Goal: Transaction & Acquisition: Book appointment/travel/reservation

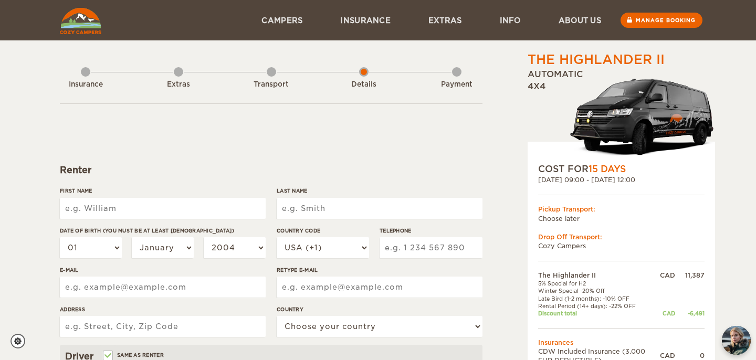
click at [204, 213] on input "First Name" at bounding box center [163, 208] width 206 height 21
type input "[PERSON_NAME]"
click at [337, 211] on input "Last Name" at bounding box center [380, 208] width 206 height 21
type input "Martin"
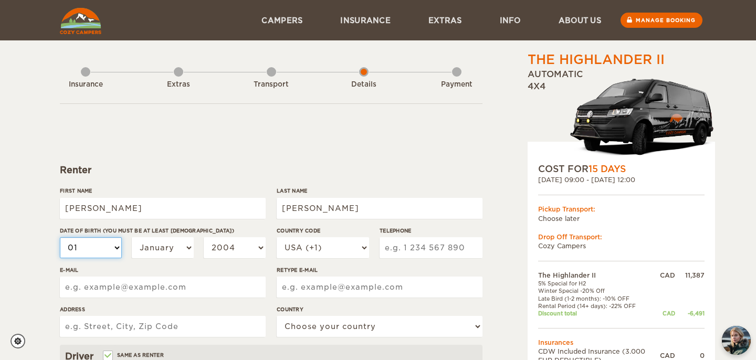
type input "Martin"
click at [113, 250] on select "01 02 03 04 05 06 07 08 09 10 11 12 13 14 15 16 17 18 19 20 21 22 23 24 25 26 2…" at bounding box center [91, 247] width 62 height 21
select select "10"
click at [60, 237] on select "01 02 03 04 05 06 07 08 09 10 11 12 13 14 15 16 17 18 19 20 21 22 23 24 25 26 2…" at bounding box center [91, 247] width 62 height 21
select select "10"
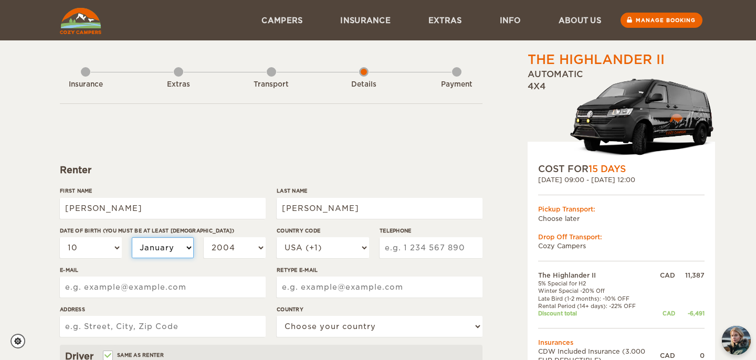
click at [176, 244] on select "January February March April May June July August September October November De…" at bounding box center [163, 247] width 62 height 21
select select "03"
click at [132, 237] on select "January February March April May June July August September October November De…" at bounding box center [163, 247] width 62 height 21
select select "03"
click at [253, 248] on select "2004 2003 2002 2001 2000 1999 1998 1997 1996 1995 1994 1993 1992 1991 1990 1989…" at bounding box center [235, 247] width 62 height 21
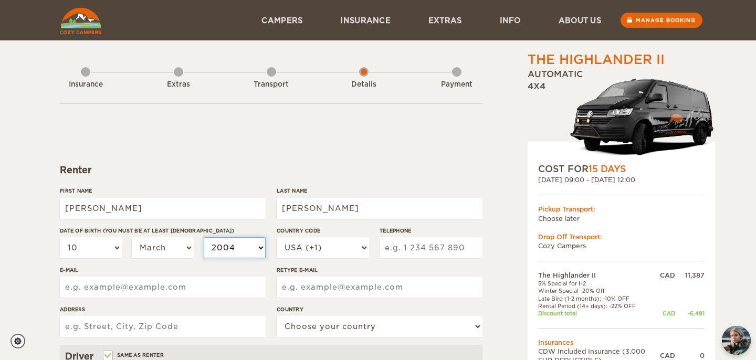
select select "1998"
click at [204, 237] on select "2004 2003 2002 2001 2000 1999 1998 1997 1996 1995 1994 1993 1992 1991 1990 1989…" at bounding box center [235, 247] width 62 height 21
select select "1998"
click at [334, 250] on select "USA (+1) UK (+44) Germany (+49) Algeria (+213) Andorra (+376) Angola (+244) Ang…" at bounding box center [323, 247] width 92 height 21
select select "1"
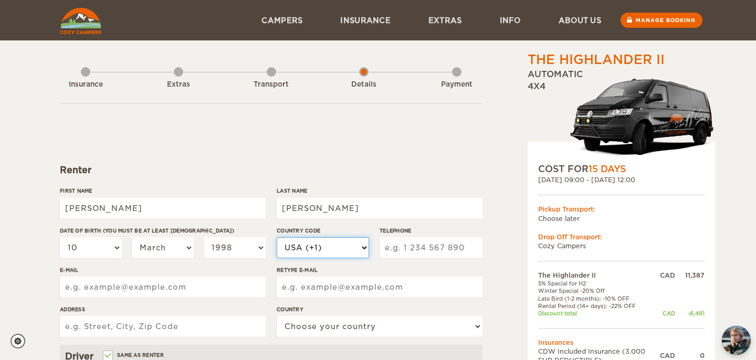
click at [277, 237] on select "USA (+1) UK (+44) Germany (+49) Algeria (+213) Andorra (+376) Angola (+244) Ang…" at bounding box center [323, 247] width 92 height 21
click at [398, 247] on input "Telephone" at bounding box center [430, 247] width 103 height 21
type input "5149462078"
click at [131, 288] on input "E-mail" at bounding box center [163, 287] width 206 height 21
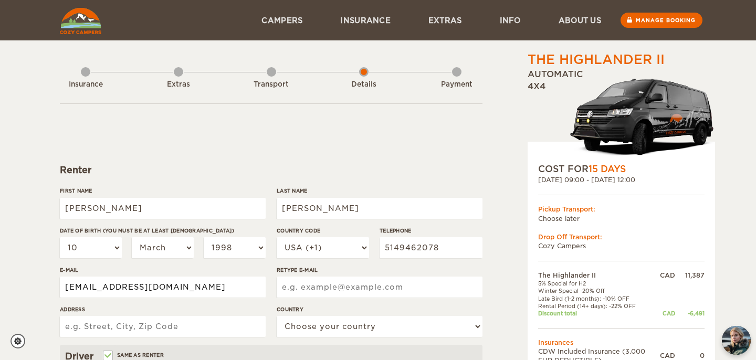
type input "jeanremim10@gmail.com"
click at [290, 292] on input "Retype E-mail" at bounding box center [380, 287] width 206 height 21
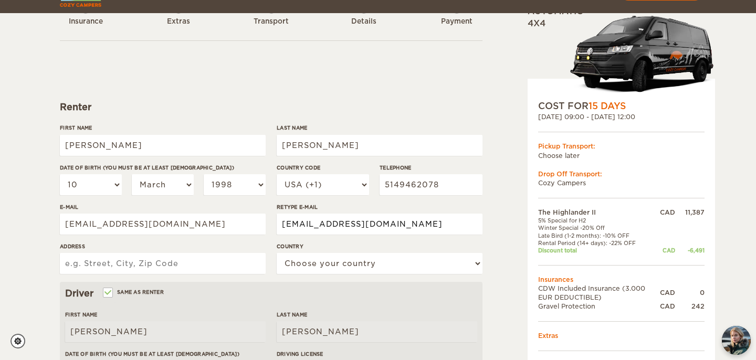
scroll to position [78, 0]
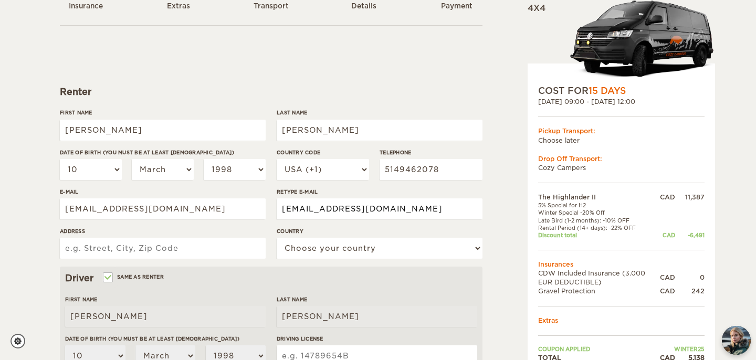
type input "jeanremim10@gmail.com"
click at [182, 245] on input "Address" at bounding box center [163, 248] width 206 height 21
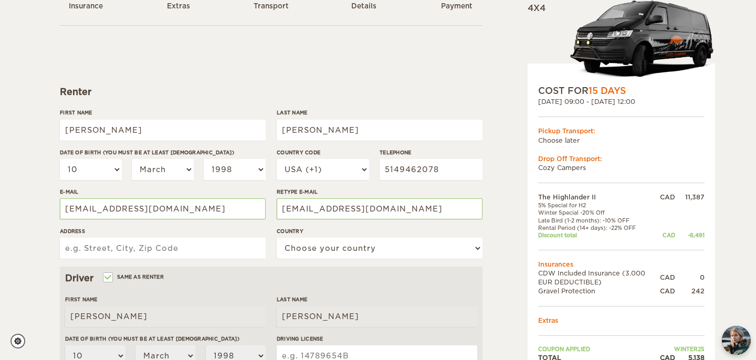
type input "301-144 rue du dore-jaune"
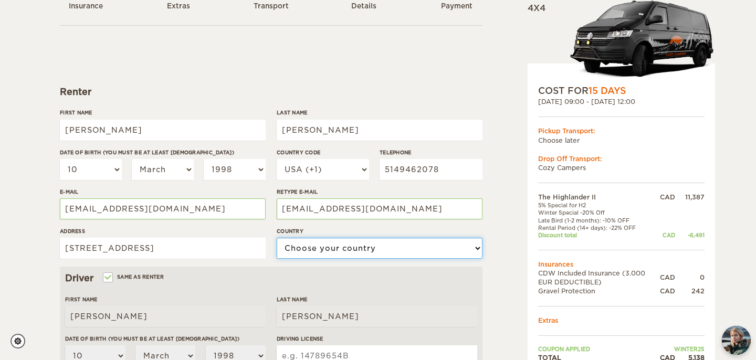
select select "38"
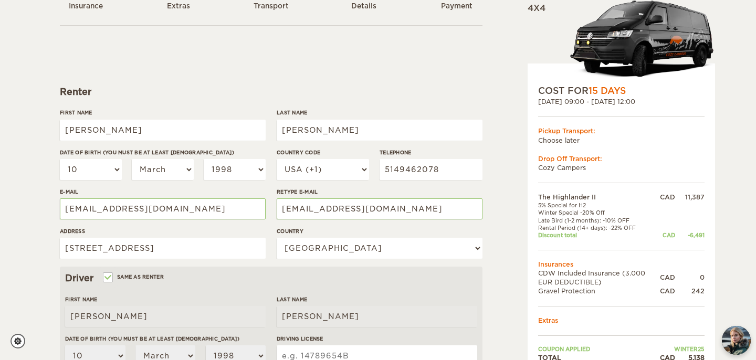
click at [34, 252] on div "The Highlander II Expand Collapse Total 5,138 CAD Automatic 4x4 COST FOR 15 Day…" at bounding box center [378, 263] width 756 height 682
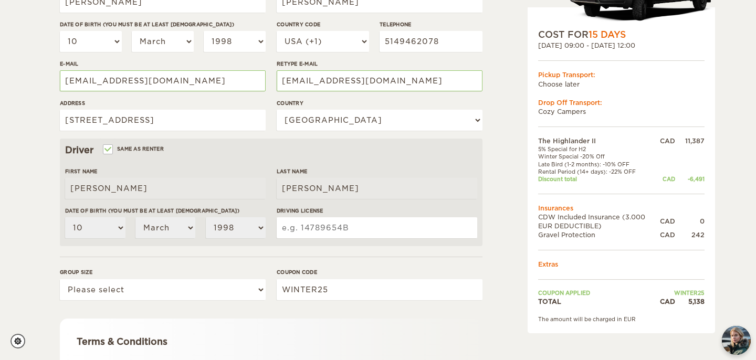
scroll to position [208, 0]
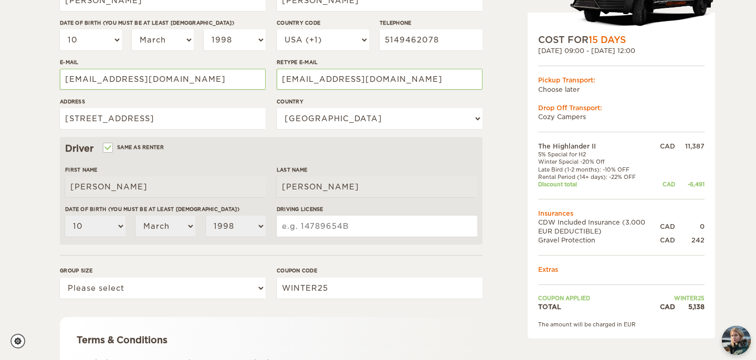
click at [300, 225] on input "Driving License" at bounding box center [377, 226] width 200 height 21
type input "M635510039801"
click at [496, 221] on div "The Highlander II Expand Collapse Total 5,138 CAD Automatic 4x4 COST FOR 15 Day…" at bounding box center [594, 153] width 203 height 621
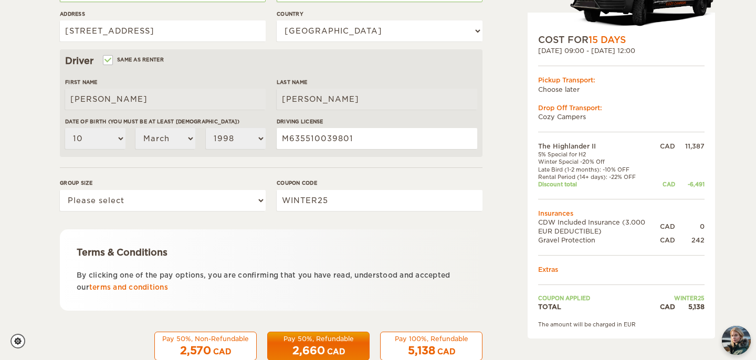
scroll to position [322, 0]
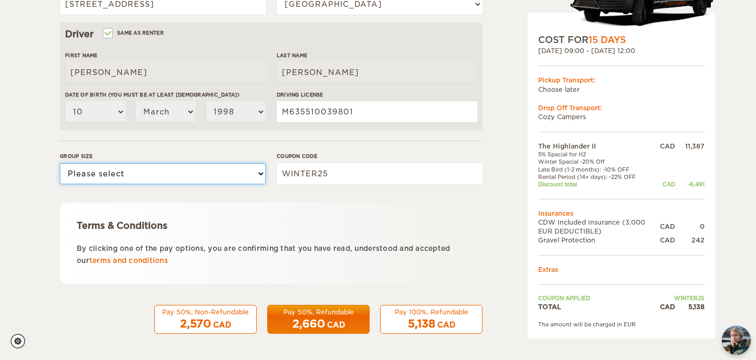
click at [254, 175] on select "Please select 1 2" at bounding box center [163, 173] width 206 height 21
select select "2"
click at [60, 163] on select "Please select 1 2" at bounding box center [163, 173] width 206 height 21
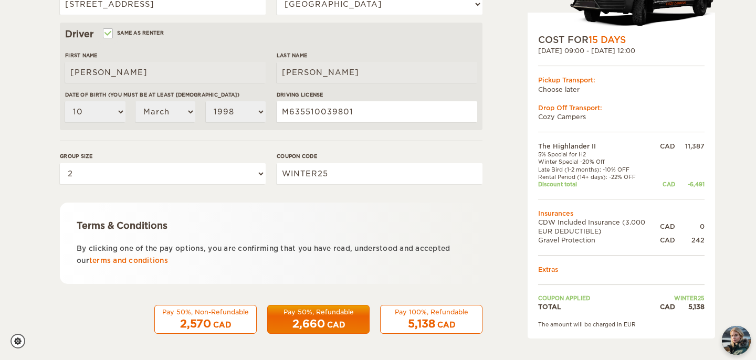
click at [327, 323] on div "CAD" at bounding box center [336, 325] width 18 height 10
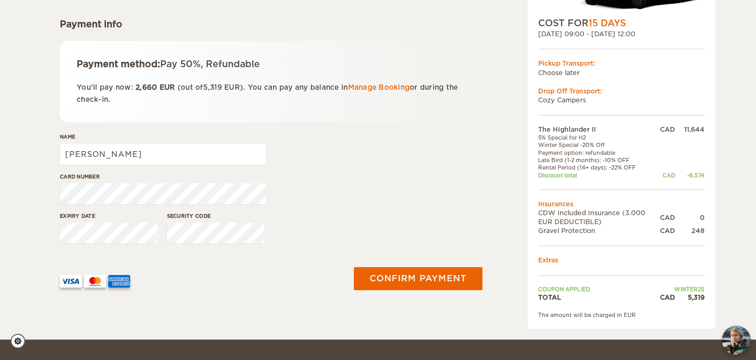
scroll to position [147, 0]
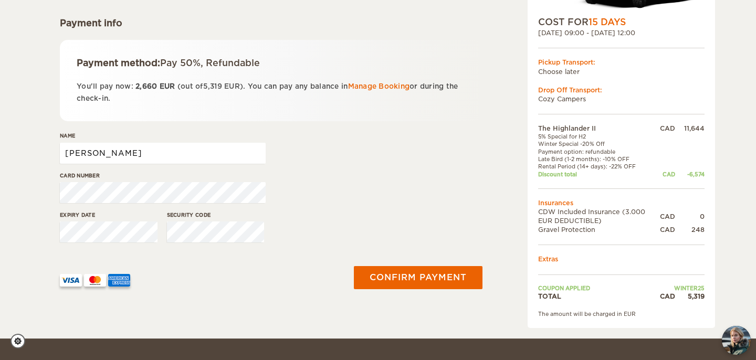
click at [150, 152] on input "[PERSON_NAME]" at bounding box center [163, 153] width 206 height 21
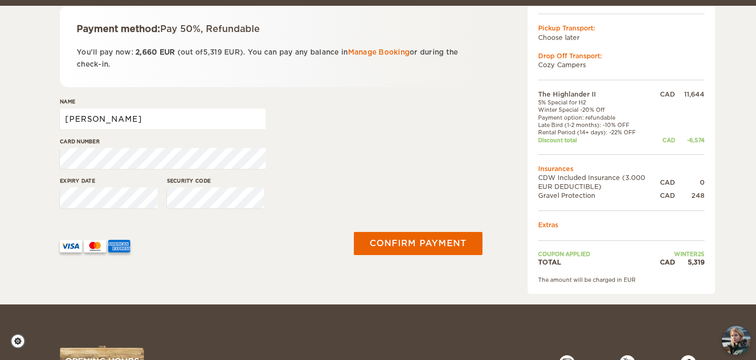
scroll to position [187, 0]
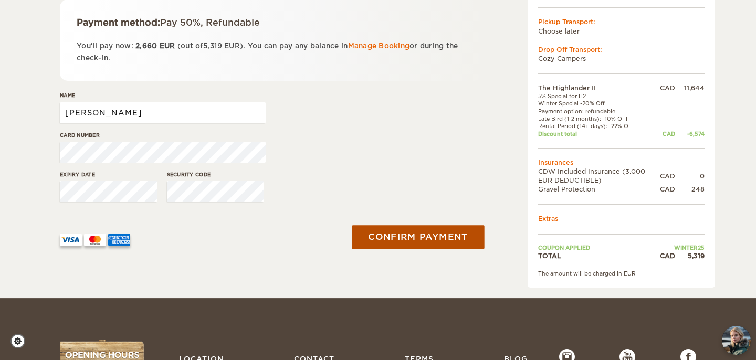
type input "[PERSON_NAME]"
click at [403, 234] on button "Confirm payment" at bounding box center [418, 238] width 132 height 24
